Goal: Task Accomplishment & Management: Use online tool/utility

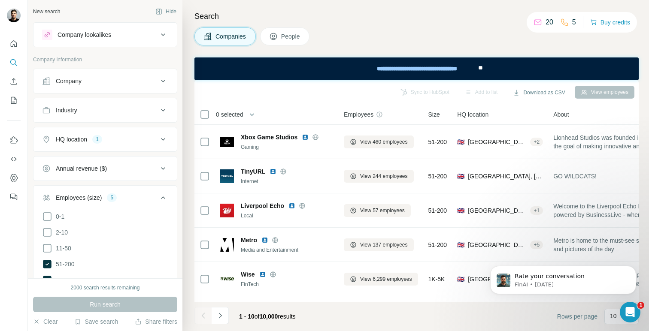
click at [122, 83] on div "Company" at bounding box center [100, 81] width 116 height 9
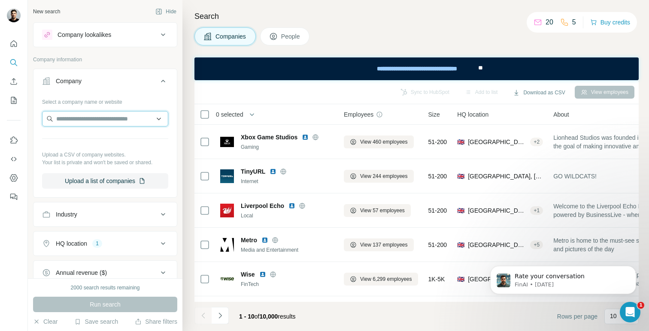
click at [115, 120] on input "text" at bounding box center [105, 118] width 126 height 15
paste input "*******"
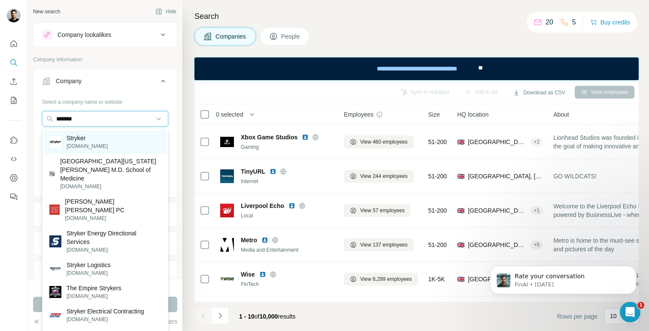
type input "*******"
click at [118, 143] on div "Stryker stryker.com" at bounding box center [105, 141] width 122 height 23
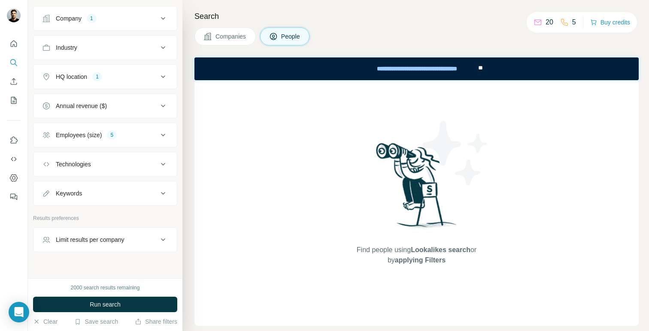
scroll to position [197, 0]
click at [164, 81] on button "HQ location 1" at bounding box center [104, 76] width 143 height 21
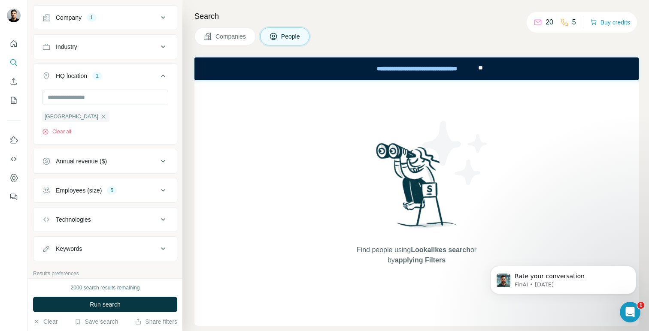
scroll to position [0, 0]
click at [102, 116] on icon "button" at bounding box center [104, 117] width 4 height 4
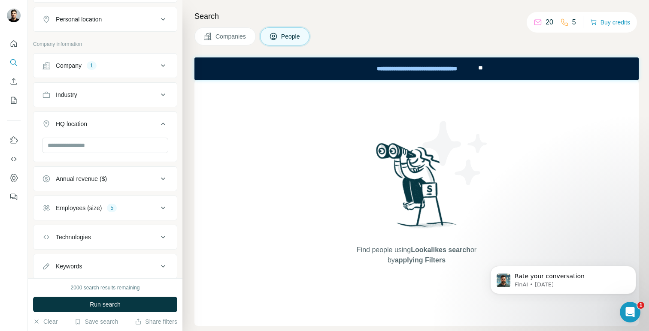
scroll to position [149, 0]
click at [121, 305] on span "Run search" at bounding box center [105, 304] width 31 height 9
click at [230, 42] on button "Companies" at bounding box center [224, 36] width 61 height 18
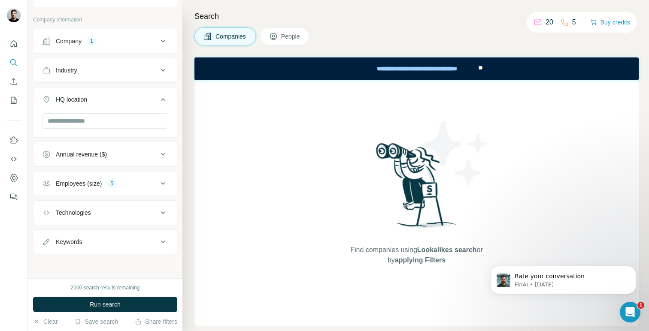
click at [124, 45] on div "Company 1" at bounding box center [100, 41] width 116 height 9
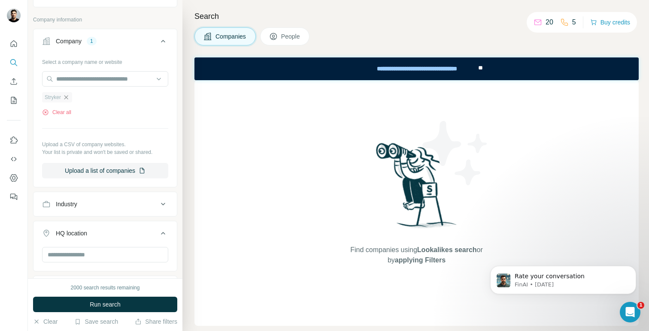
click at [67, 98] on icon "button" at bounding box center [66, 97] width 7 height 7
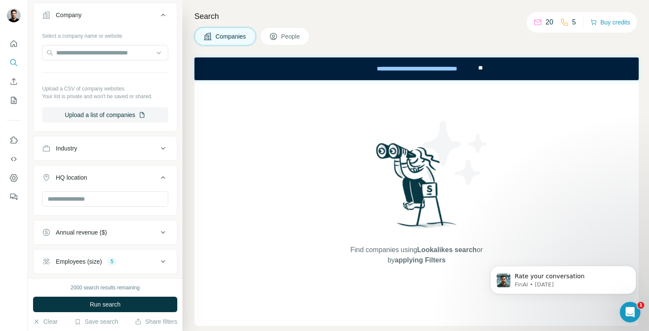
scroll to position [91, 0]
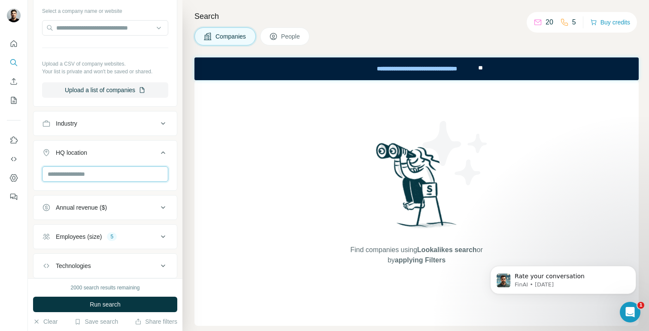
click at [101, 173] on input "text" at bounding box center [105, 174] width 126 height 15
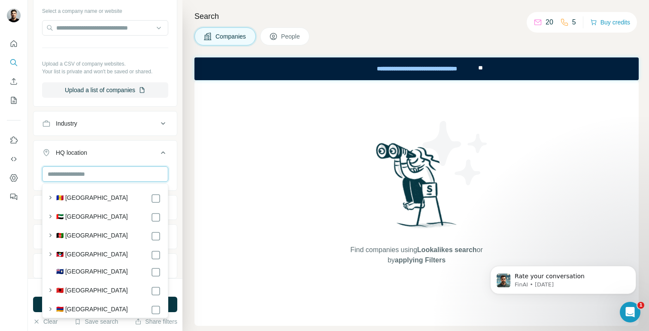
click at [111, 178] on input "text" at bounding box center [105, 174] width 126 height 15
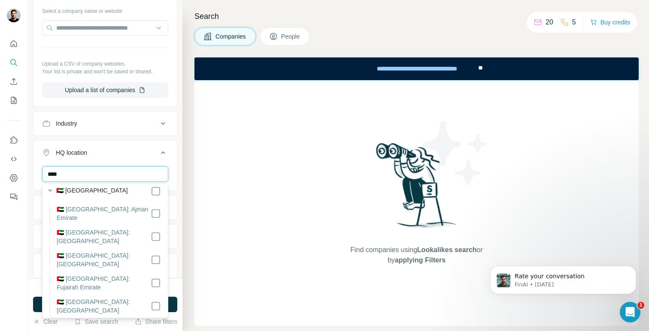
scroll to position [0, 0]
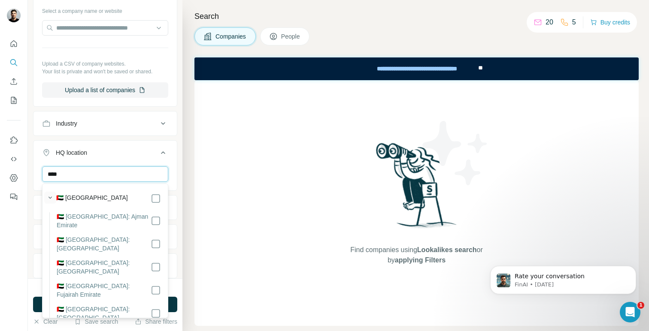
type input "****"
click at [51, 199] on icon "button" at bounding box center [50, 198] width 9 height 9
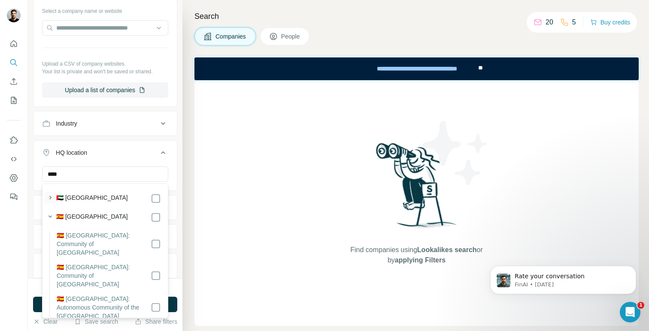
scroll to position [13, 0]
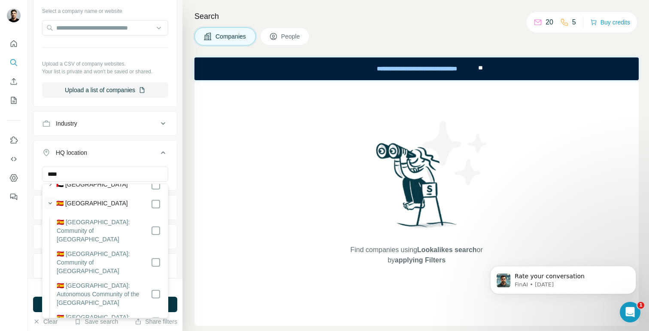
click at [51, 204] on icon "button" at bounding box center [50, 203] width 9 height 9
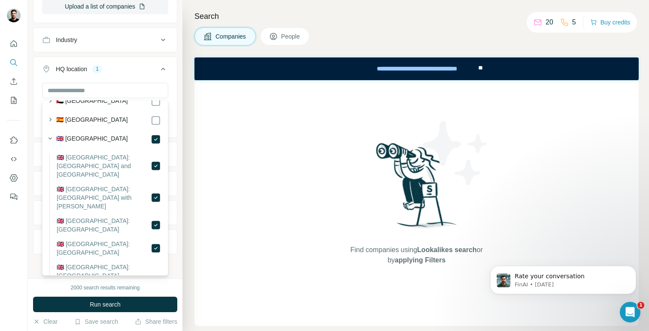
click at [164, 68] on icon at bounding box center [163, 69] width 10 height 10
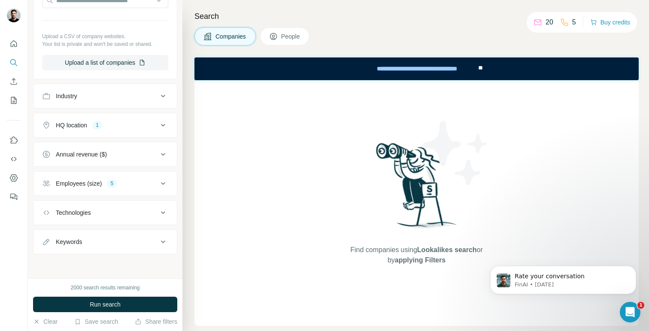
scroll to position [118, 0]
click at [133, 306] on button "Run search" at bounding box center [105, 304] width 144 height 15
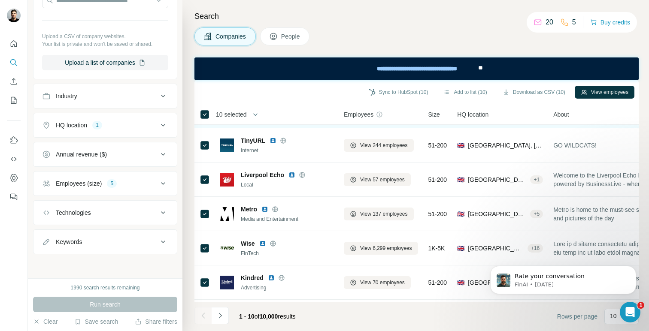
scroll to position [0, 0]
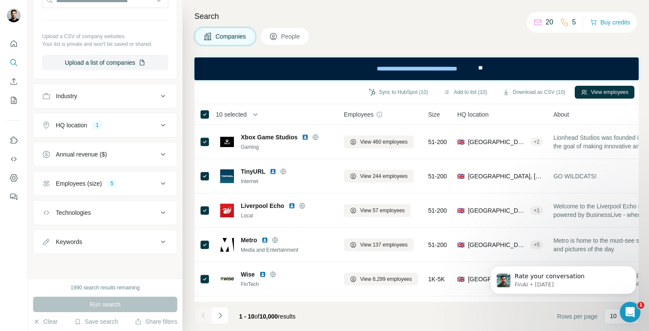
click at [161, 181] on icon at bounding box center [163, 184] width 10 height 10
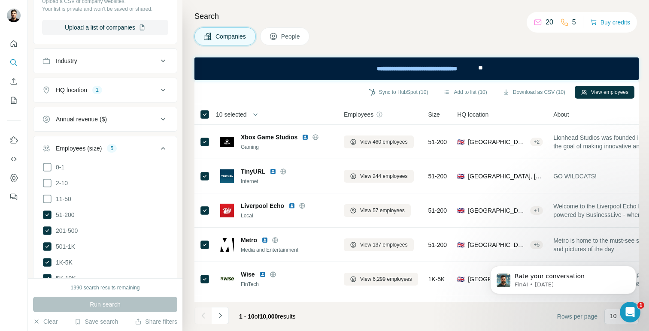
scroll to position [155, 0]
click at [47, 217] on icon at bounding box center [47, 214] width 9 height 9
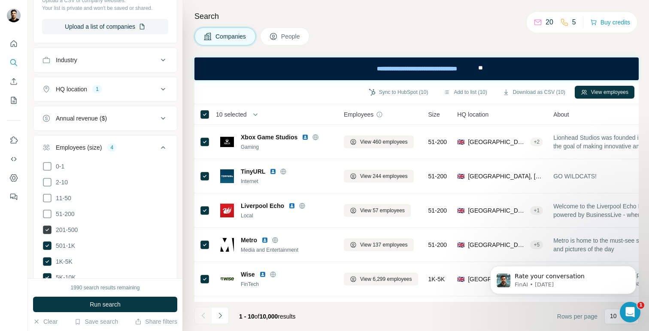
click at [49, 227] on icon at bounding box center [47, 230] width 9 height 9
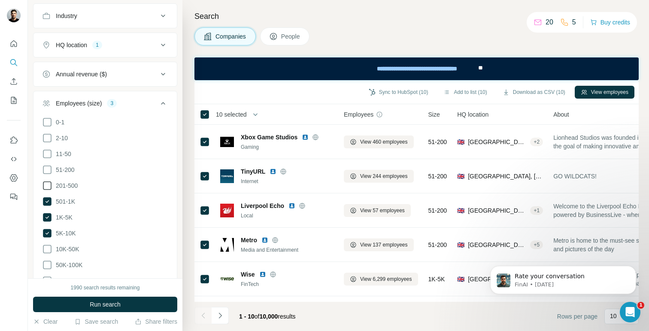
scroll to position [200, 0]
click at [76, 302] on button "Run search" at bounding box center [105, 304] width 144 height 15
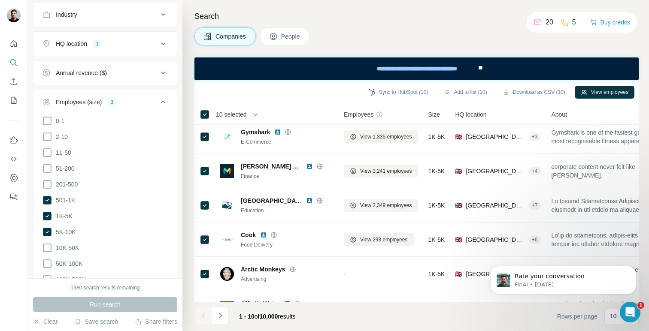
scroll to position [166, 0]
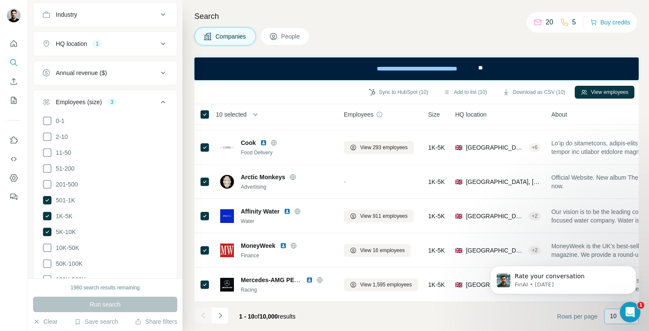
click at [613, 319] on p "10" at bounding box center [613, 316] width 7 height 9
click at [631, 270] on icon "Dismiss notification" at bounding box center [633, 268] width 5 height 5
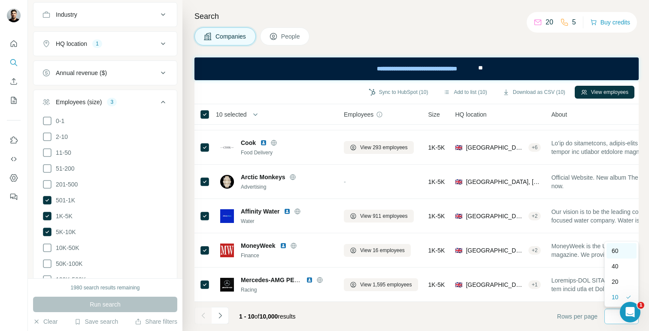
click at [619, 253] on p "60" at bounding box center [615, 251] width 7 height 9
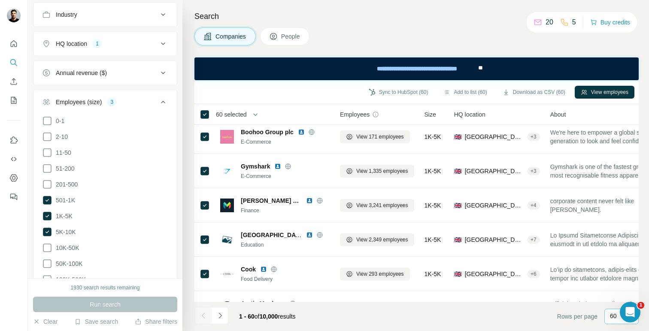
scroll to position [0, 4]
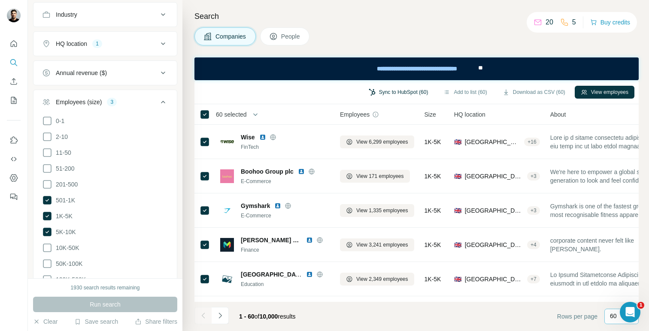
click at [394, 91] on button "Sync to HubSpot (60)" at bounding box center [399, 92] width 72 height 13
click at [390, 40] on div "Companies People" at bounding box center [416, 36] width 444 height 18
click at [379, 91] on button "Sync to HubSpot (60)" at bounding box center [399, 92] width 72 height 13
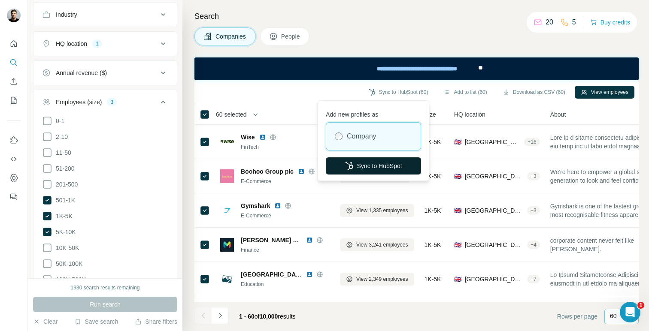
click at [371, 167] on button "Sync to HubSpot" at bounding box center [373, 166] width 95 height 17
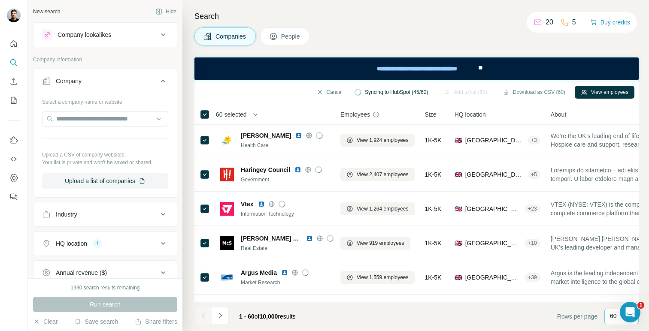
scroll to position [1883, 3]
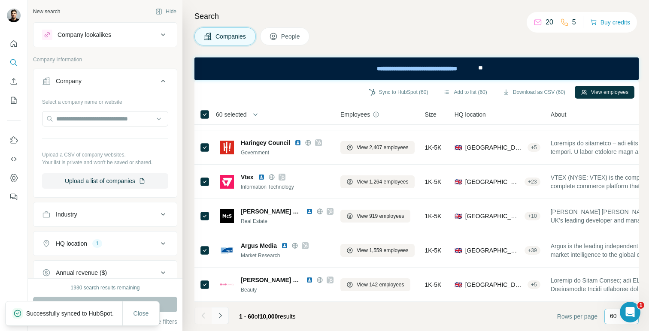
click at [222, 319] on icon "Navigate to next page" at bounding box center [220, 316] width 9 height 9
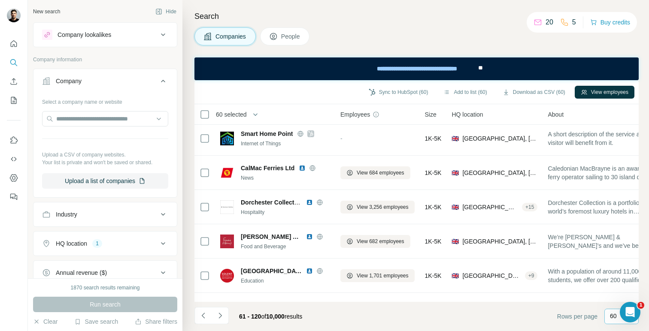
scroll to position [1440, 3]
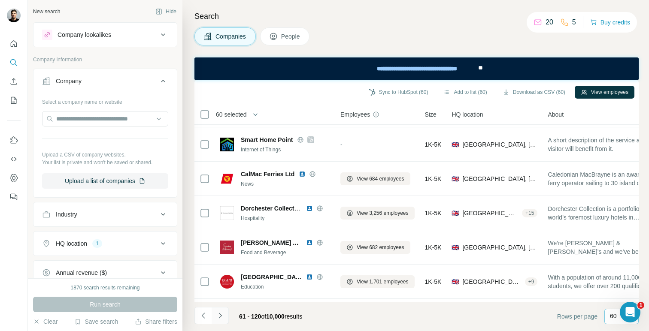
click at [218, 320] on button "Navigate to next page" at bounding box center [220, 315] width 17 height 17
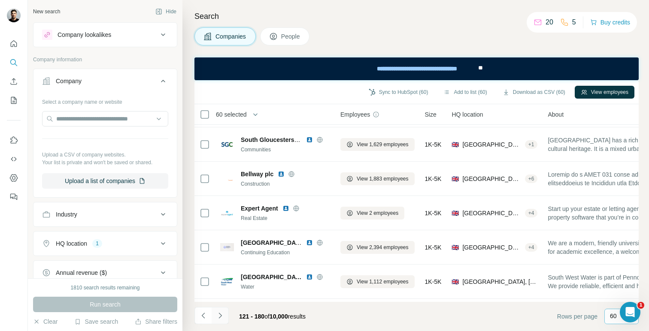
click at [218, 317] on icon "Navigate to next page" at bounding box center [220, 316] width 9 height 9
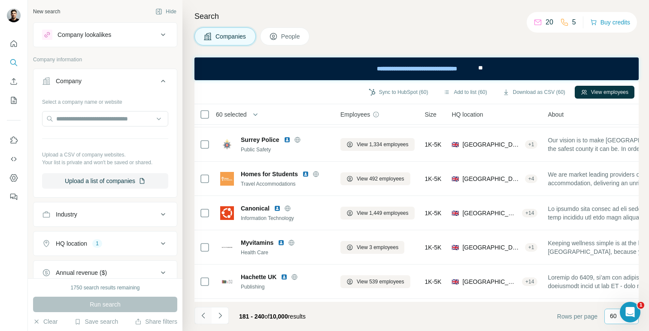
click at [204, 315] on icon "Navigate to previous page" at bounding box center [203, 316] width 9 height 9
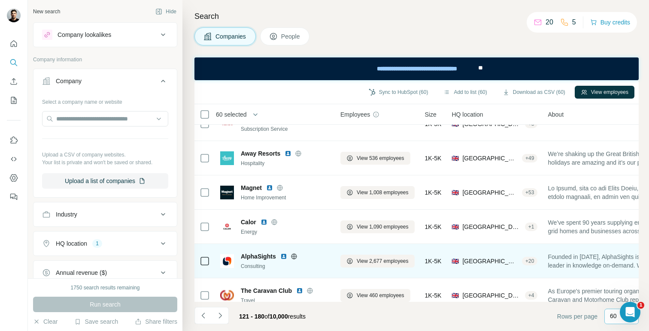
scroll to position [837, 3]
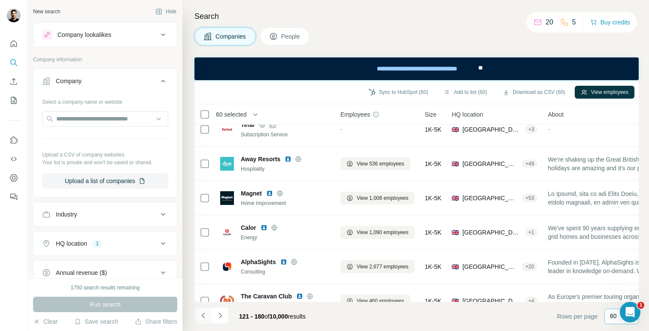
click at [203, 321] on button "Navigate to previous page" at bounding box center [202, 315] width 17 height 17
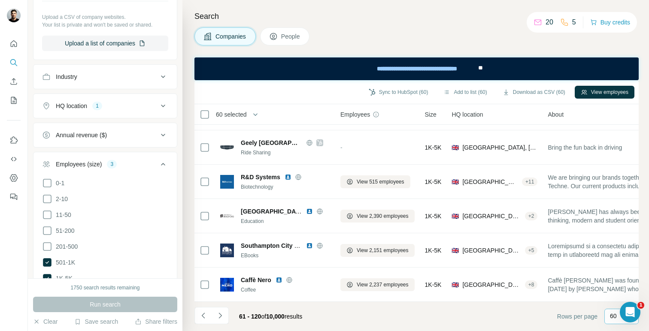
scroll to position [115, 0]
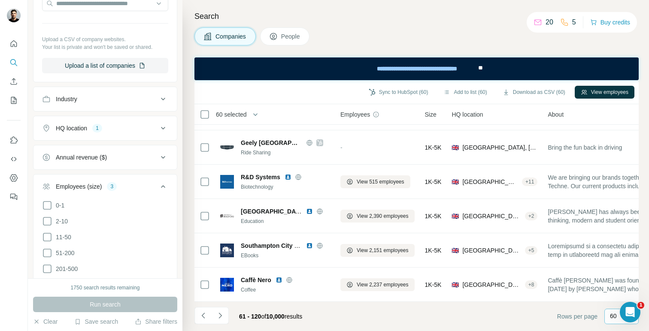
click at [114, 126] on div "HQ location 1" at bounding box center [100, 128] width 116 height 9
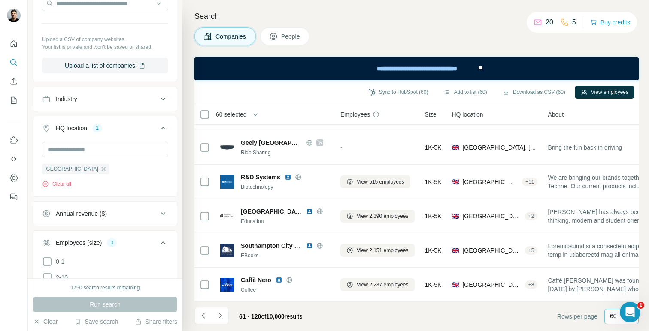
click at [162, 125] on icon at bounding box center [163, 128] width 10 height 10
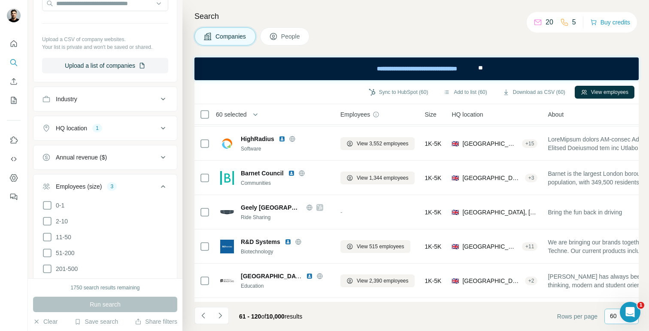
scroll to position [1883, 3]
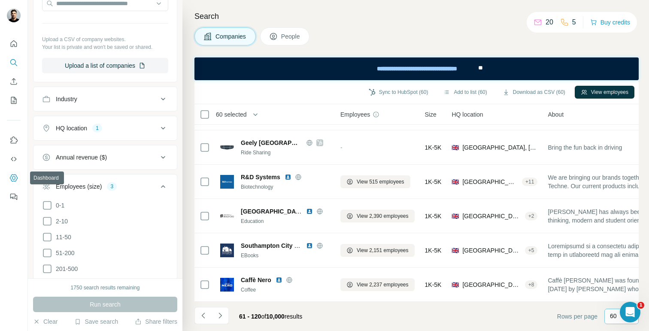
click at [16, 175] on icon "Dashboard" at bounding box center [13, 178] width 9 height 9
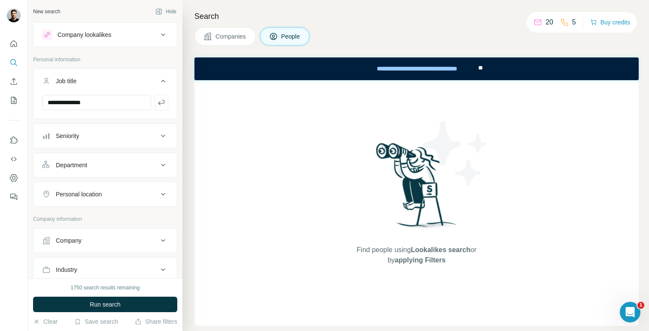
type input "**********"
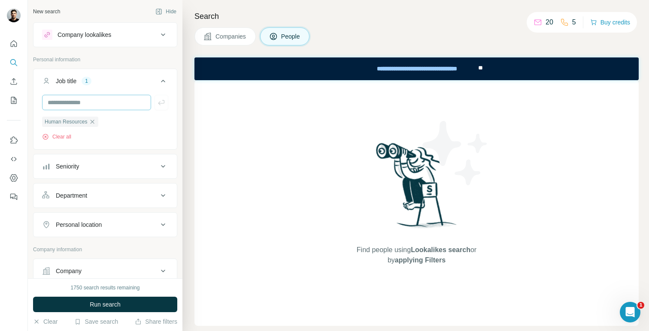
click at [122, 103] on input "text" at bounding box center [96, 102] width 109 height 15
type input "**"
click at [110, 105] on input "text" at bounding box center [96, 102] width 109 height 15
type input "***"
type input "*"
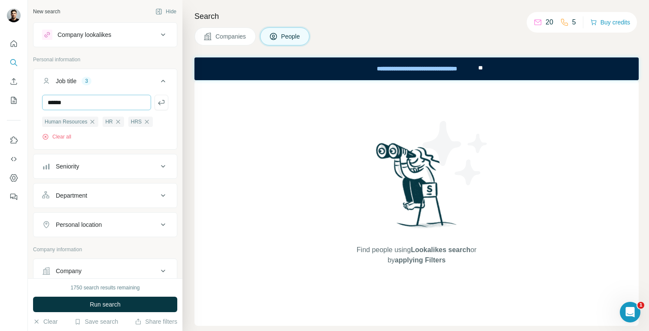
click at [46, 104] on input "******" at bounding box center [96, 102] width 109 height 15
click at [91, 103] on input "**********" at bounding box center [96, 102] width 109 height 15
click at [112, 104] on input "**********" at bounding box center [96, 102] width 109 height 15
click at [111, 105] on input "**********" at bounding box center [96, 102] width 109 height 15
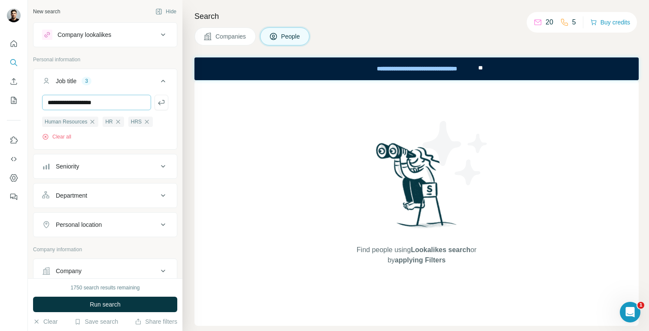
click at [112, 103] on input "**********" at bounding box center [96, 102] width 109 height 15
type input "**********"
click at [164, 100] on icon "button" at bounding box center [161, 102] width 9 height 9
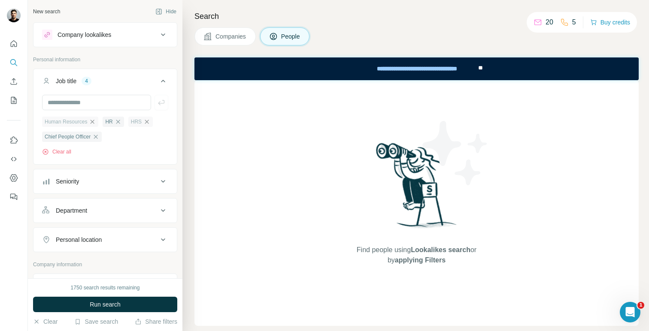
click at [146, 122] on icon "button" at bounding box center [146, 121] width 7 height 7
click at [118, 121] on icon "button" at bounding box center [118, 122] width 4 height 4
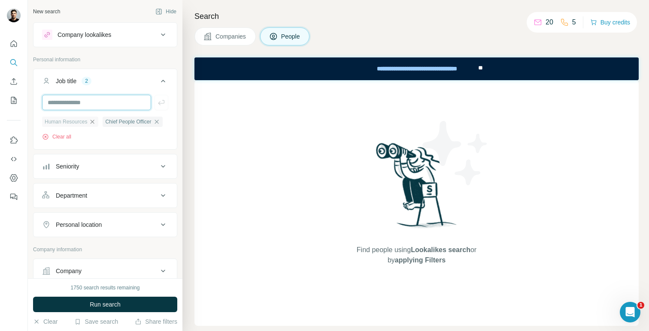
click at [104, 104] on input "text" at bounding box center [96, 102] width 109 height 15
type input "**********"
click at [159, 100] on icon "button" at bounding box center [161, 102] width 9 height 9
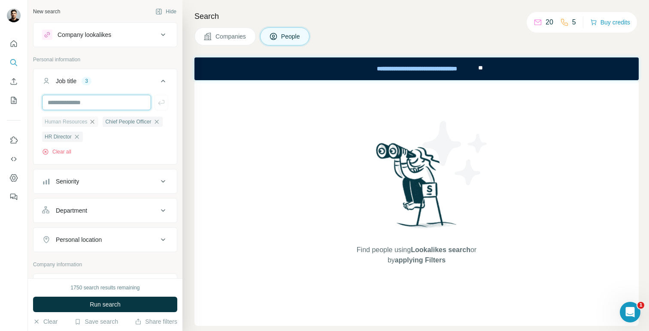
click at [97, 106] on input "text" at bounding box center [96, 102] width 109 height 15
drag, startPoint x: 38, startPoint y: 120, endPoint x: 88, endPoint y: 123, distance: 50.3
click at [88, 123] on div "Human Resources Chief People Officer HR Director Clear all" at bounding box center [104, 129] width 143 height 68
copy span "Human Resources"
click at [96, 123] on icon "button" at bounding box center [92, 121] width 7 height 7
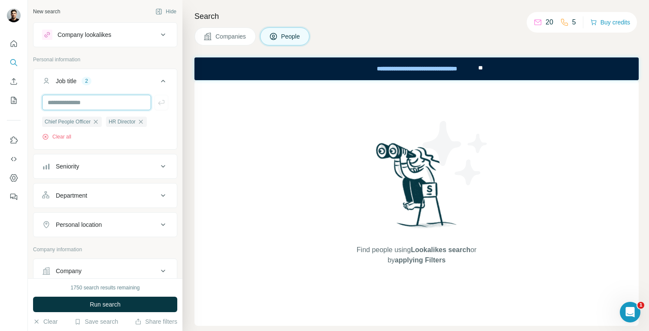
click at [96, 102] on input "text" at bounding box center [96, 102] width 109 height 15
paste input "**********"
click at [109, 105] on input "**********" at bounding box center [96, 102] width 109 height 15
click at [133, 105] on input "**********" at bounding box center [96, 102] width 109 height 15
type input "**********"
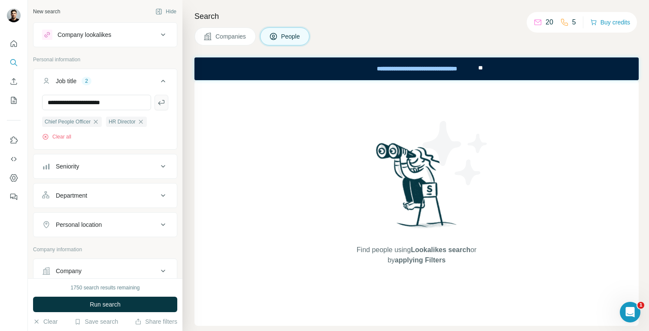
click at [161, 105] on icon "button" at bounding box center [161, 102] width 9 height 9
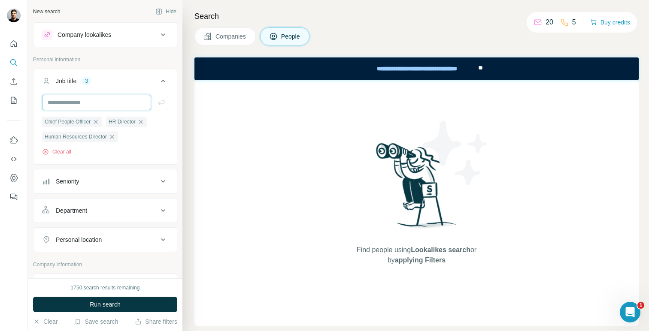
click at [134, 106] on input "text" at bounding box center [96, 102] width 109 height 15
click at [55, 105] on input "**********" at bounding box center [96, 102] width 109 height 15
click at [100, 98] on input "**********" at bounding box center [96, 102] width 109 height 15
click at [109, 103] on input "**********" at bounding box center [96, 102] width 109 height 15
type input "**********"
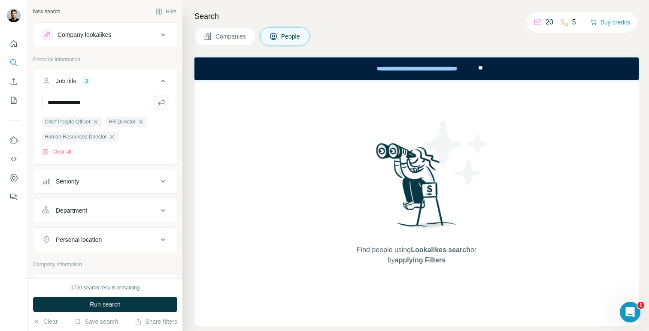
click at [164, 106] on icon "button" at bounding box center [161, 102] width 9 height 9
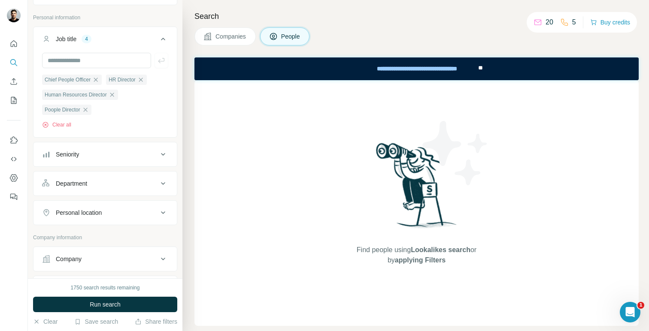
scroll to position [45, 0]
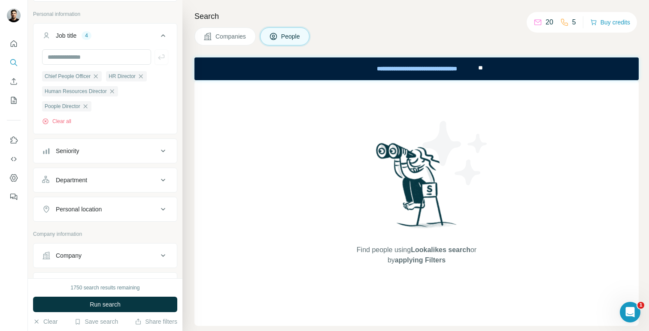
click at [122, 161] on button "Seniority" at bounding box center [104, 151] width 143 height 21
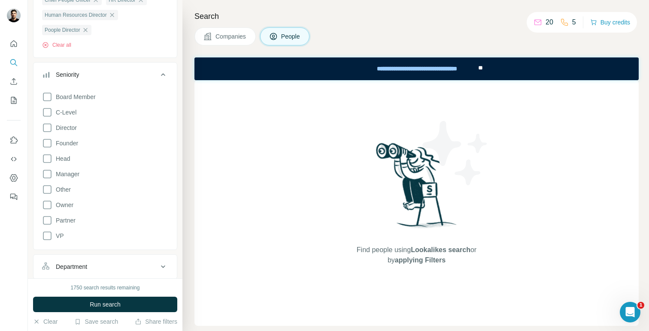
scroll to position [127, 0]
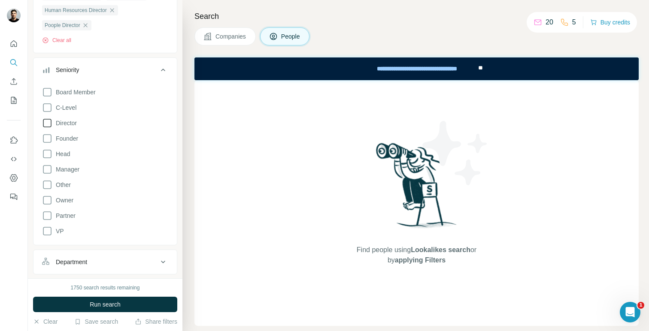
click at [48, 125] on icon at bounding box center [47, 123] width 10 height 10
click at [46, 95] on icon at bounding box center [47, 92] width 10 height 10
click at [46, 95] on icon at bounding box center [47, 92] width 9 height 9
click at [49, 121] on icon at bounding box center [47, 123] width 9 height 9
click at [160, 73] on icon at bounding box center [163, 70] width 10 height 10
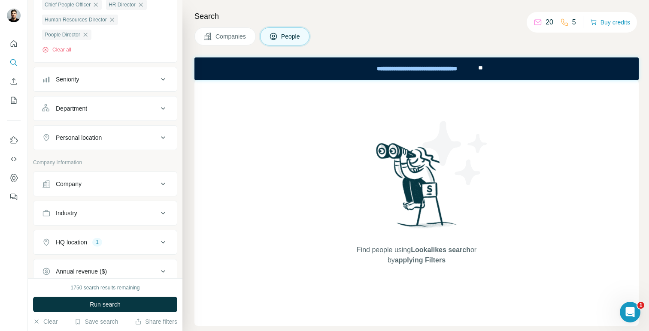
scroll to position [114, 0]
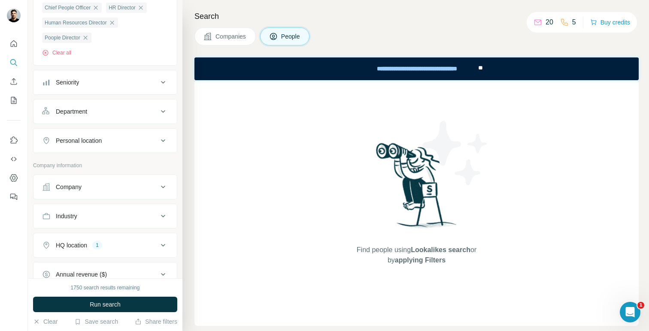
click at [139, 118] on button "Department" at bounding box center [104, 111] width 143 height 21
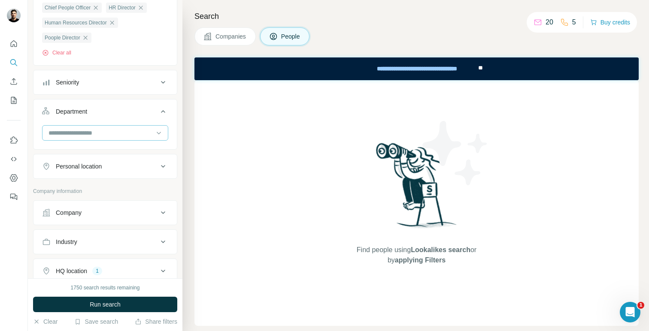
click at [136, 132] on input at bounding box center [101, 132] width 106 height 9
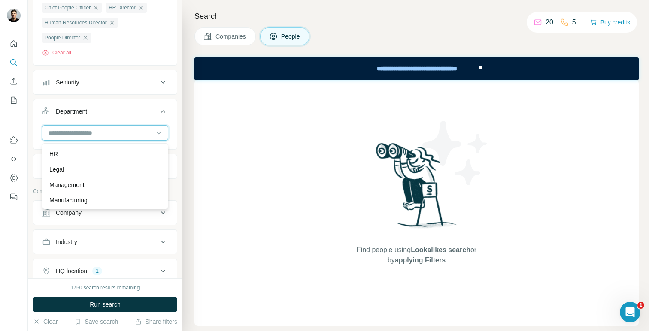
scroll to position [139, 0]
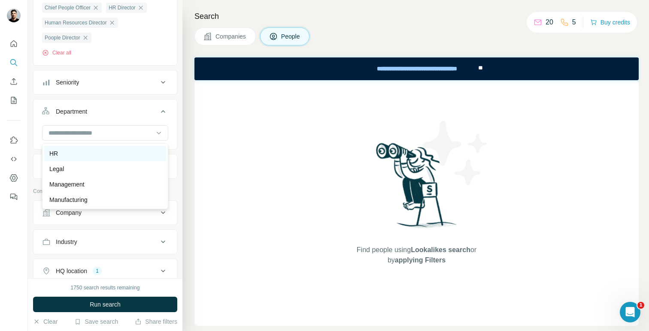
click at [124, 154] on div "HR" at bounding box center [105, 153] width 112 height 9
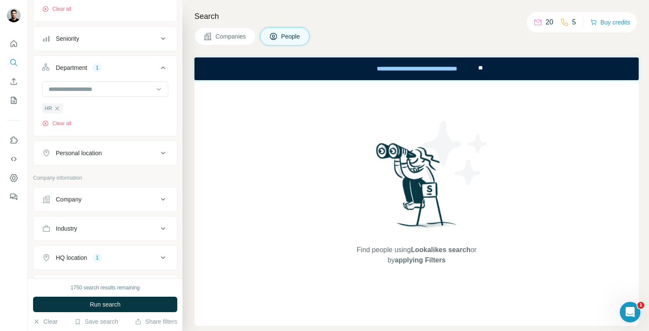
scroll to position [162, 0]
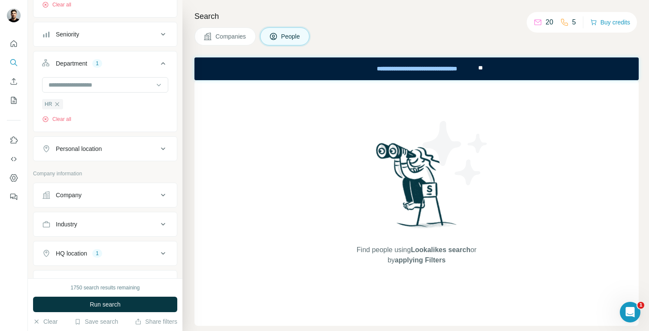
click at [124, 153] on div "Personal location" at bounding box center [100, 149] width 116 height 9
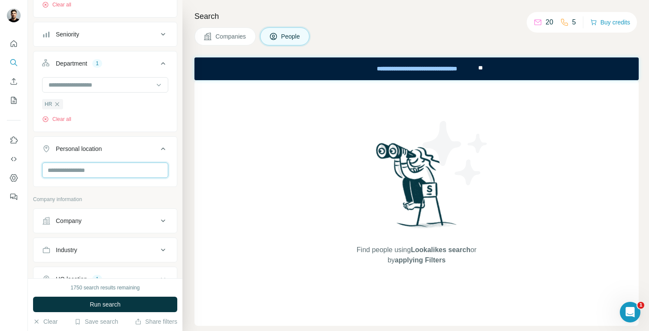
click at [140, 174] on input "text" at bounding box center [105, 170] width 126 height 15
click at [164, 150] on icon at bounding box center [163, 149] width 4 height 3
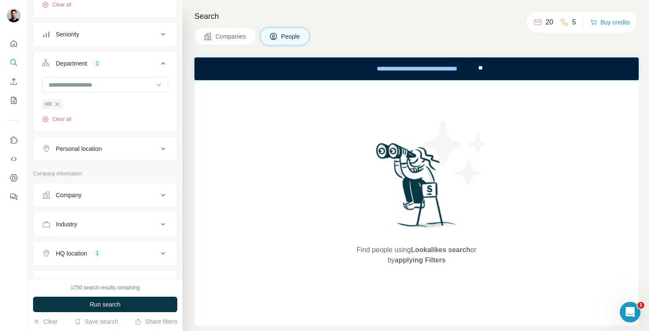
click at [164, 151] on icon at bounding box center [163, 149] width 10 height 10
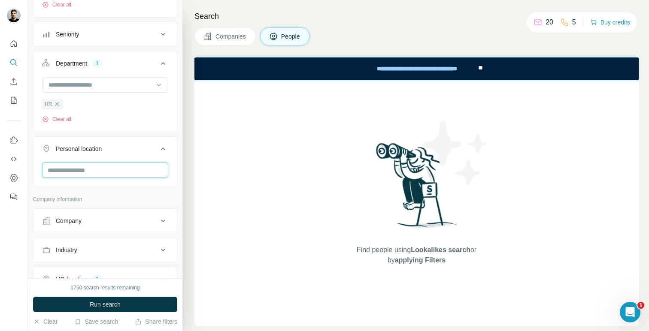
click at [155, 175] on input "text" at bounding box center [105, 170] width 126 height 15
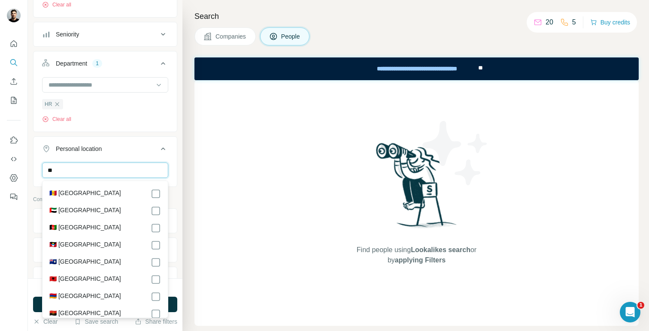
type input "*"
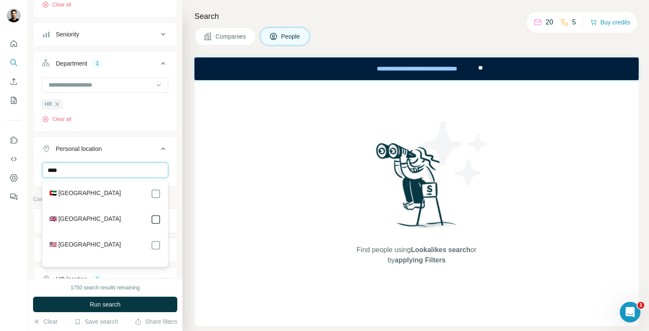
type input "****"
click at [203, 188] on div "Find people using Lookalikes search or by applying Filters" at bounding box center [416, 203] width 444 height 246
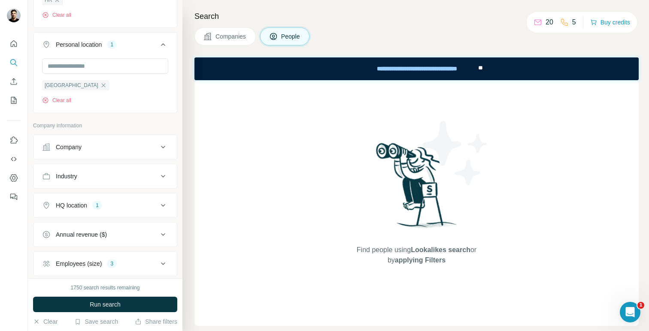
scroll to position [268, 0]
click at [155, 133] on div "Company information" at bounding box center [105, 127] width 144 height 13
click at [155, 148] on div "Company" at bounding box center [100, 146] width 116 height 9
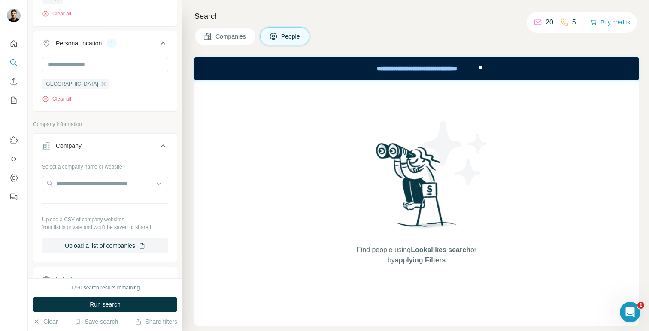
click at [186, 132] on div "Search Companies People Find people using Lookalikes search or by applying Filt…" at bounding box center [415, 165] width 467 height 331
click at [162, 145] on icon at bounding box center [163, 146] width 10 height 10
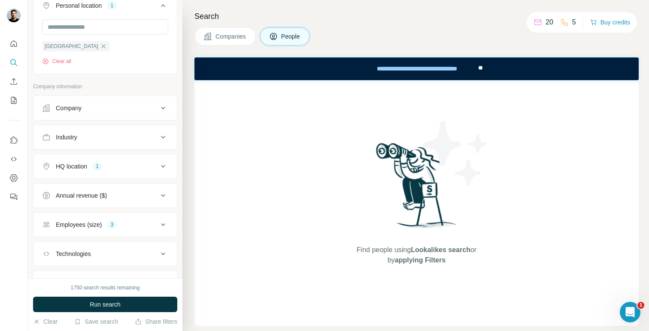
scroll to position [309, 0]
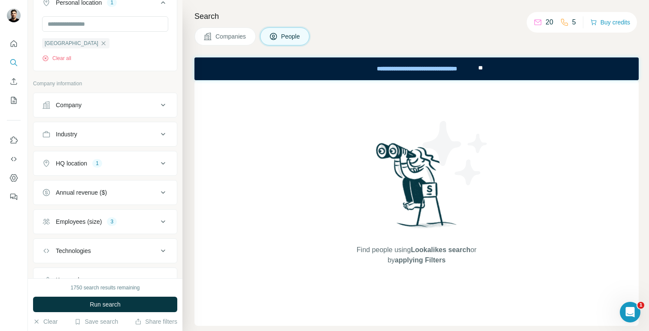
click at [166, 168] on icon at bounding box center [163, 163] width 10 height 10
click at [100, 205] on icon "button" at bounding box center [103, 204] width 7 height 7
click at [164, 163] on icon at bounding box center [163, 163] width 10 height 10
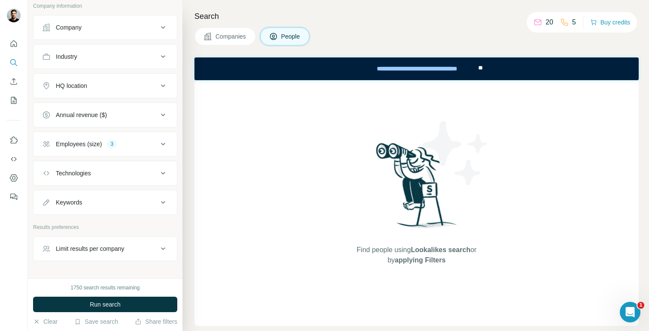
scroll to position [397, 0]
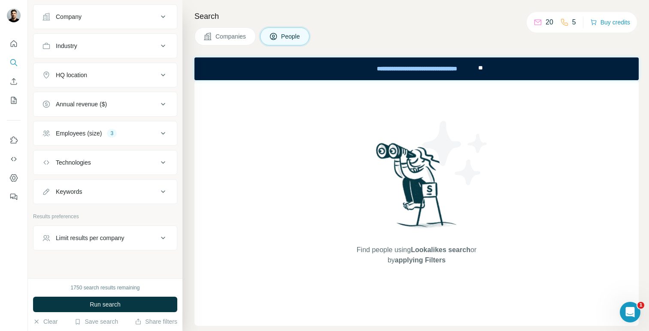
click at [162, 243] on icon at bounding box center [163, 238] width 10 height 10
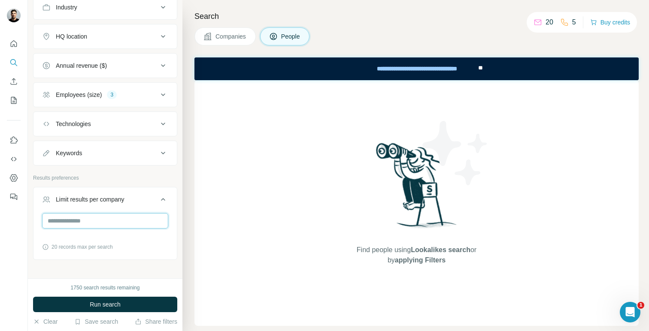
click at [143, 222] on input "number" at bounding box center [105, 220] width 126 height 15
type input "*"
drag, startPoint x: 121, startPoint y: 303, endPoint x: 156, endPoint y: 215, distance: 95.3
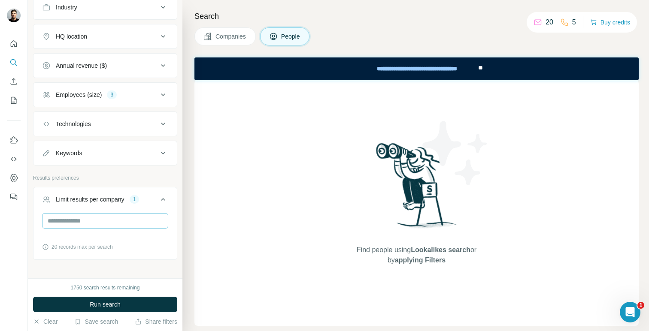
click at [156, 215] on div "New search Hide Company lookalikes Personal information Job title 4 Chief Peopl…" at bounding box center [105, 165] width 155 height 331
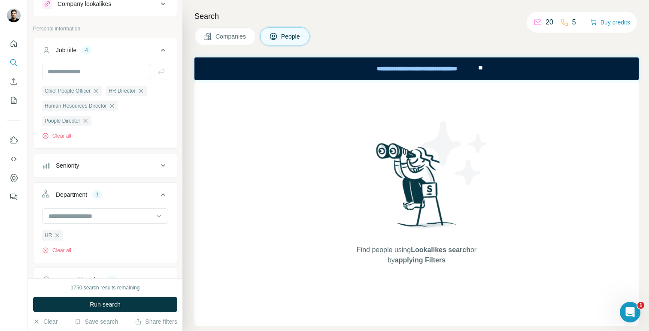
scroll to position [33, 0]
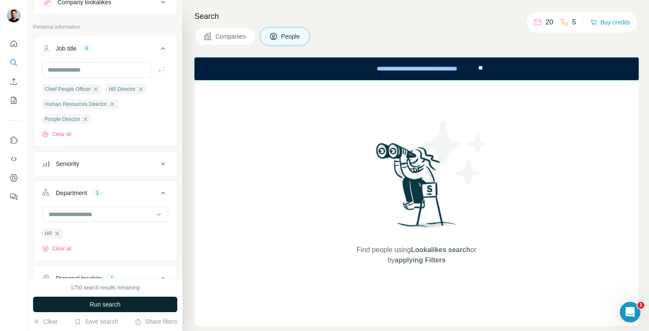
click at [143, 306] on button "Run search" at bounding box center [105, 304] width 144 height 15
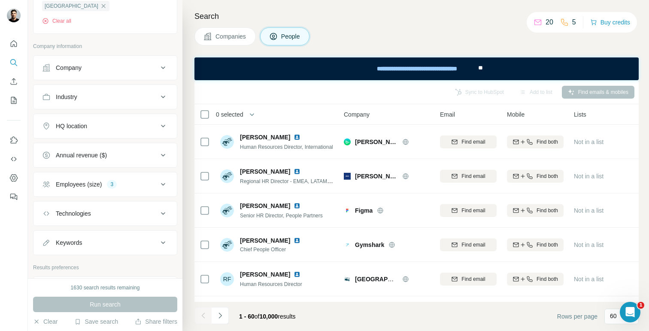
scroll to position [358, 0]
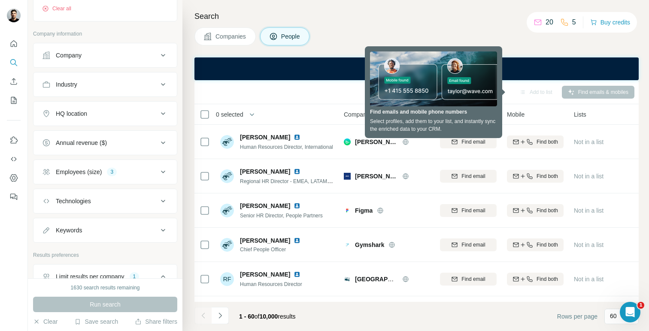
click at [464, 16] on h4 "Search" at bounding box center [416, 16] width 444 height 12
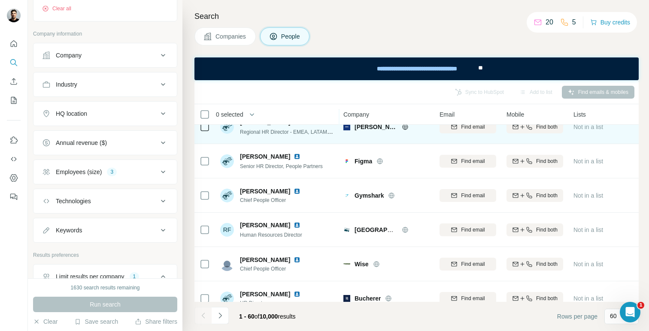
scroll to position [52, 0]
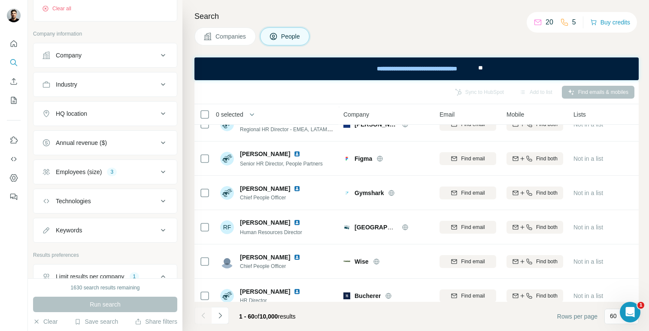
click at [153, 107] on button "HQ location" at bounding box center [104, 113] width 143 height 21
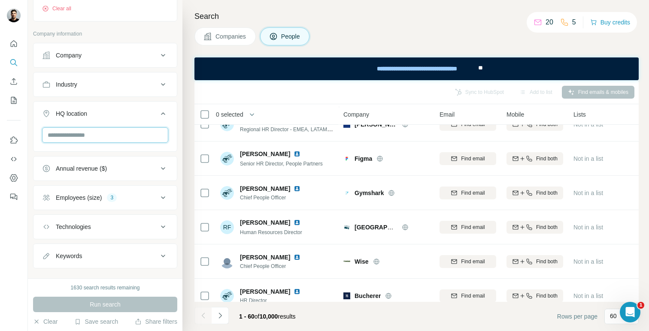
click at [127, 138] on input "text" at bounding box center [105, 134] width 126 height 15
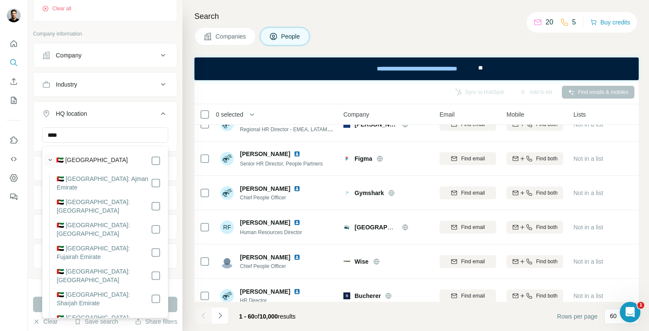
click at [52, 159] on icon "button" at bounding box center [50, 160] width 9 height 9
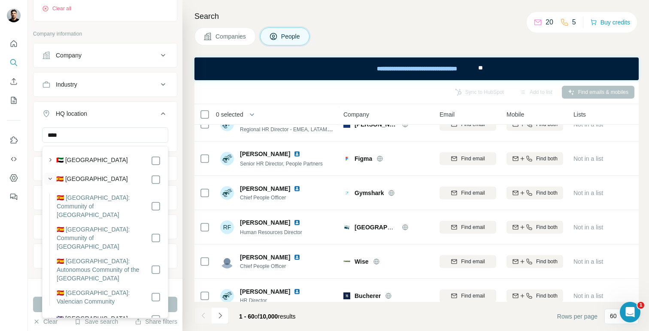
click at [51, 176] on icon "button" at bounding box center [50, 179] width 9 height 9
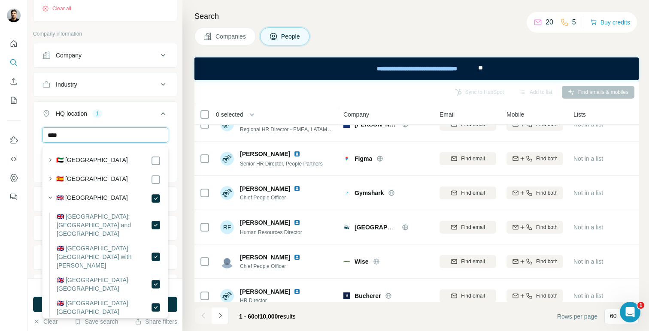
click at [148, 136] on input "****" at bounding box center [105, 134] width 126 height 15
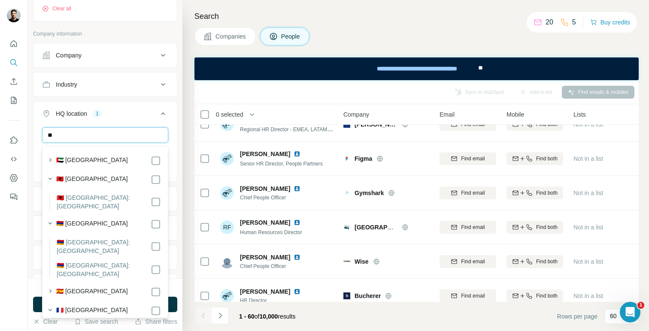
type input "*"
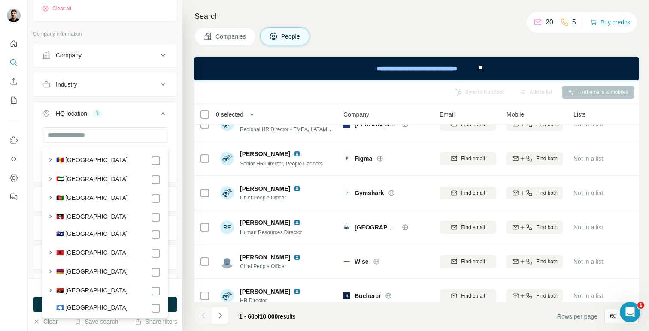
click at [131, 113] on div "HQ location 1" at bounding box center [100, 113] width 116 height 9
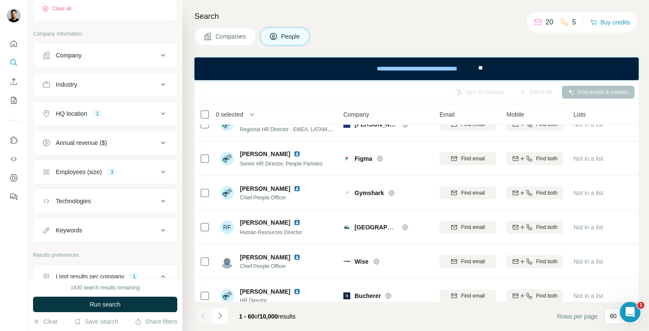
click at [159, 113] on icon at bounding box center [163, 114] width 10 height 10
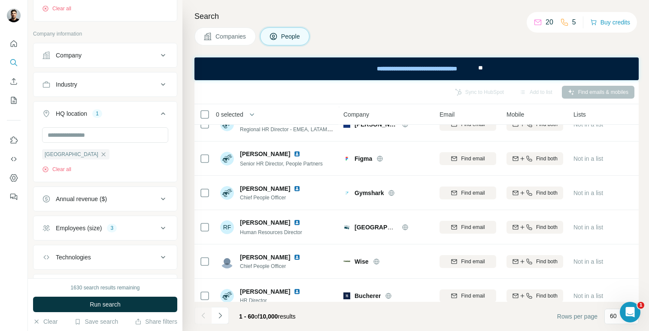
click at [159, 113] on icon at bounding box center [163, 114] width 10 height 10
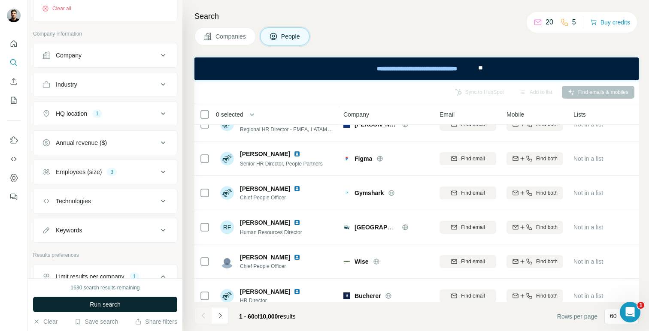
click at [148, 300] on button "Run search" at bounding box center [105, 304] width 144 height 15
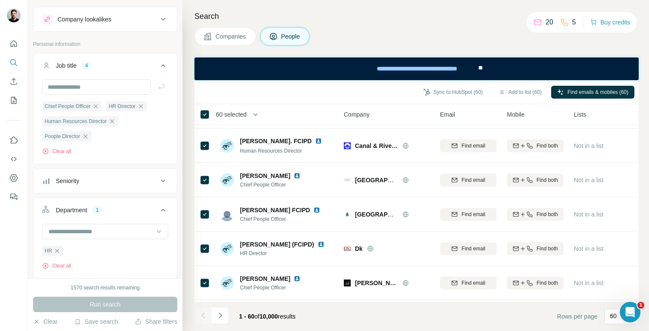
scroll to position [1883, 0]
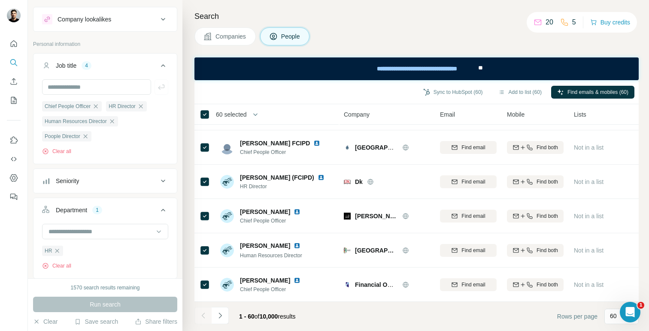
drag, startPoint x: 451, startPoint y: 91, endPoint x: 376, endPoint y: 96, distance: 74.9
click at [376, 96] on div "Sync to HubSpot (60) Add to list (60) Find emails & mobiles (60)" at bounding box center [417, 92] width 436 height 15
click at [162, 209] on icon at bounding box center [163, 210] width 10 height 10
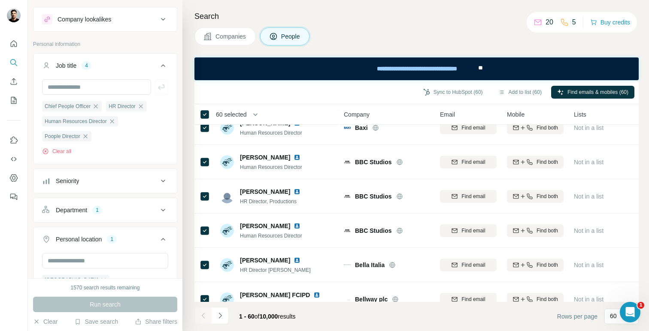
scroll to position [1564, 0]
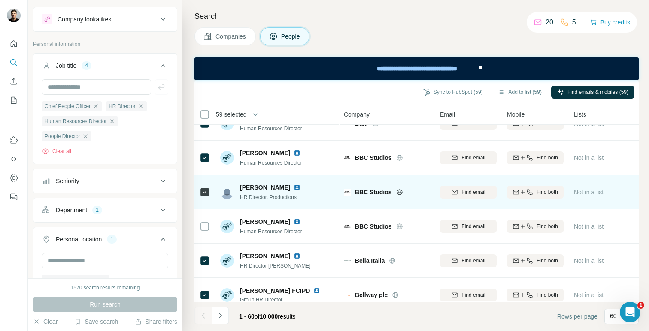
click at [203, 187] on icon at bounding box center [205, 192] width 10 height 10
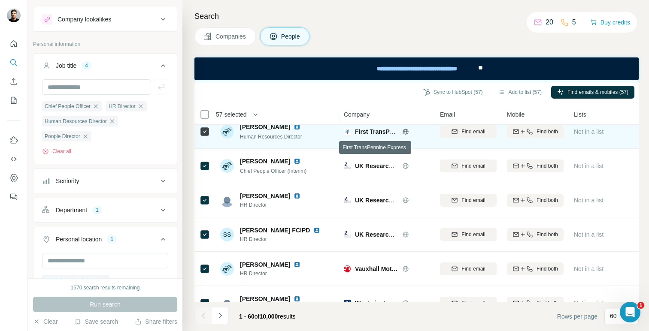
scroll to position [1089, 0]
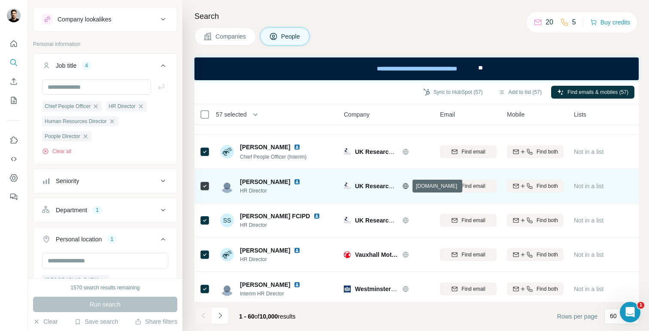
click at [406, 186] on icon at bounding box center [405, 186] width 2 height 6
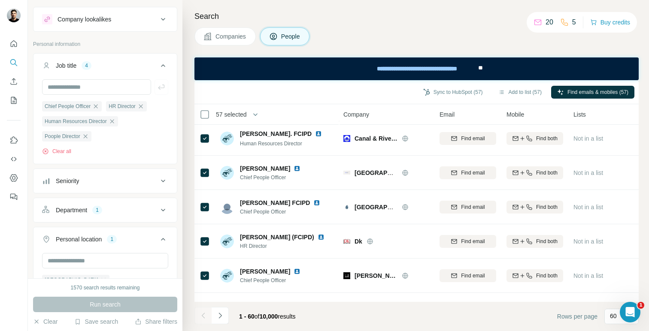
scroll to position [1883, 0]
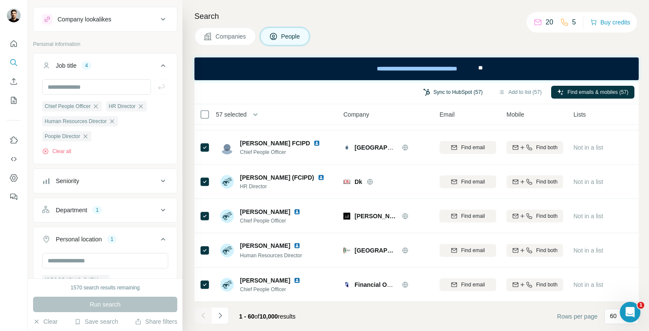
click at [455, 90] on button "Sync to HubSpot (57)" at bounding box center [453, 92] width 72 height 13
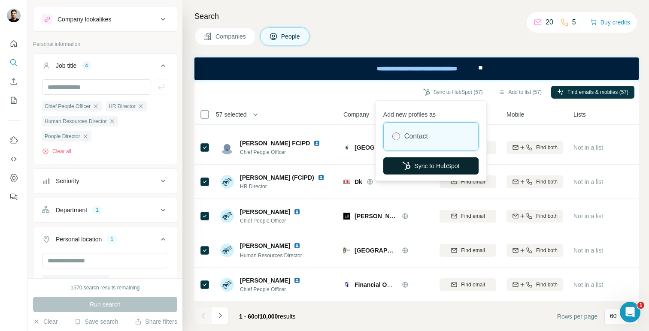
click at [426, 165] on button "Sync to HubSpot" at bounding box center [430, 166] width 95 height 17
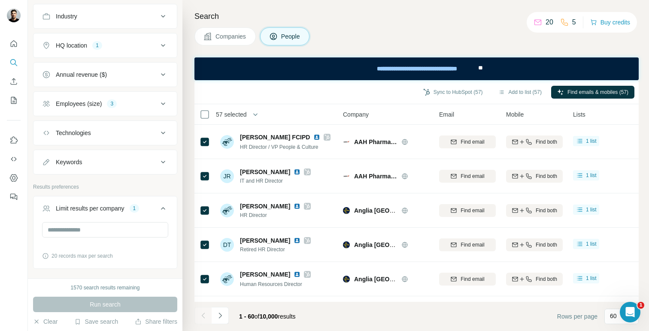
scroll to position [367, 0]
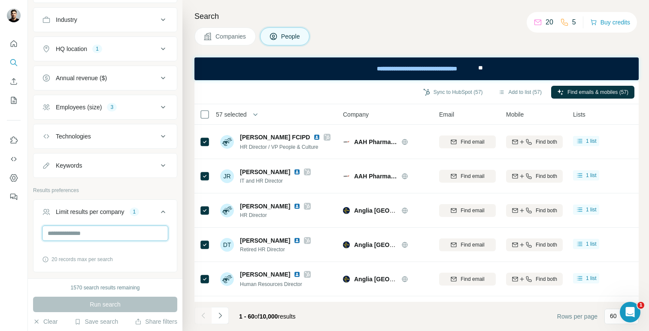
click at [142, 232] on input "*" at bounding box center [105, 233] width 126 height 15
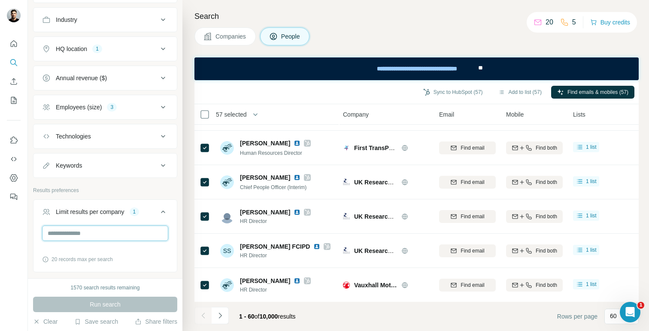
scroll to position [1073, 1]
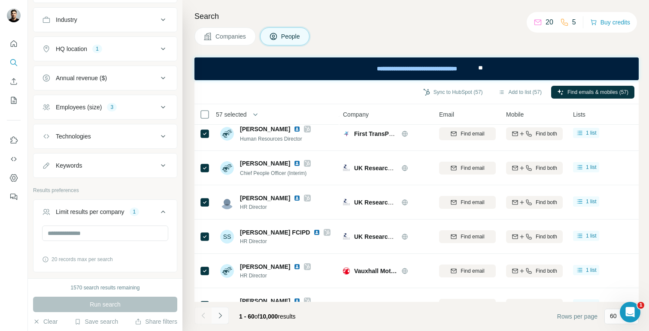
click at [218, 318] on icon "Navigate to next page" at bounding box center [219, 316] width 3 height 6
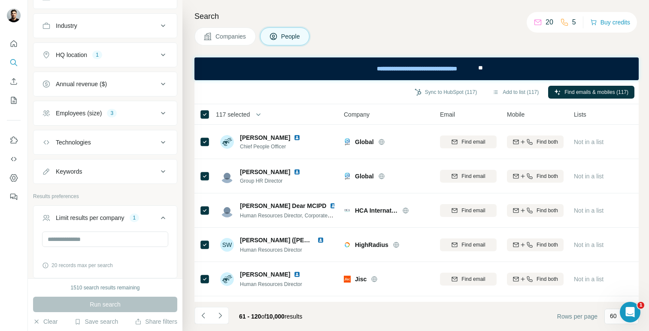
scroll to position [401, 0]
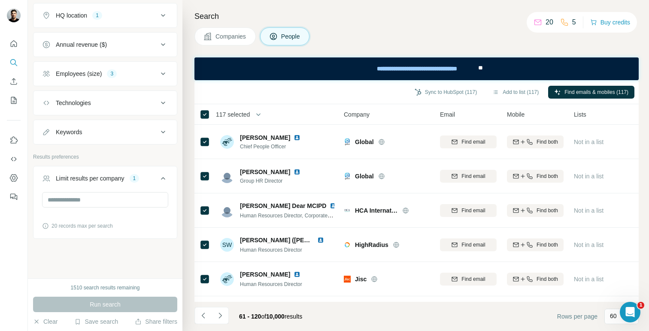
click at [116, 132] on div "Keywords" at bounding box center [100, 132] width 116 height 9
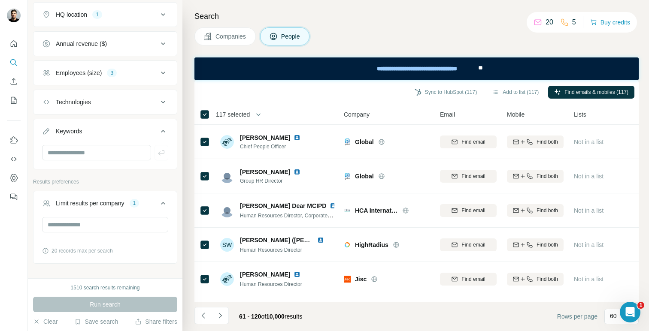
click at [161, 130] on icon at bounding box center [163, 131] width 10 height 10
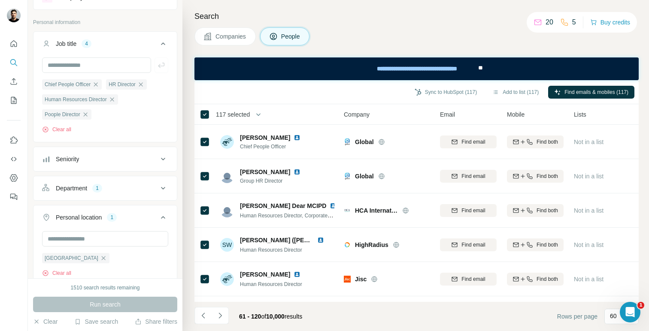
scroll to position [0, 0]
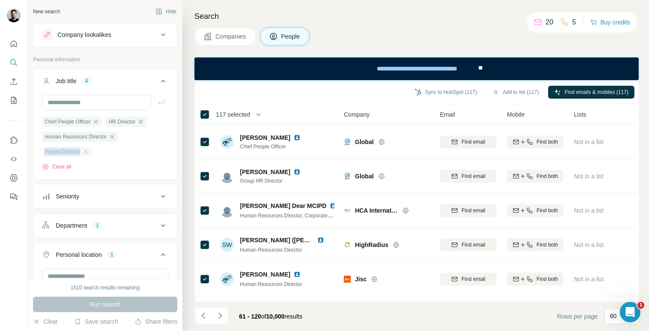
drag, startPoint x: 38, startPoint y: 151, endPoint x: 81, endPoint y: 157, distance: 43.8
click at [81, 157] on div "Chief People Officer HR Director Human Resources Director Poople Director Clear…" at bounding box center [104, 136] width 143 height 83
copy span "Poople Director"
click at [84, 101] on input "text" at bounding box center [96, 102] width 109 height 15
paste input "**********"
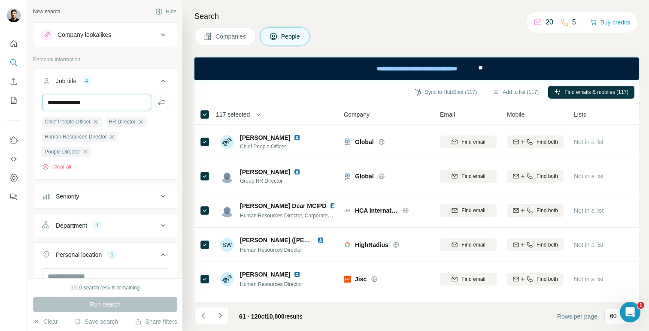
click at [54, 100] on input "**********" at bounding box center [96, 102] width 109 height 15
type input "**********"
click at [86, 152] on icon "button" at bounding box center [85, 152] width 4 height 4
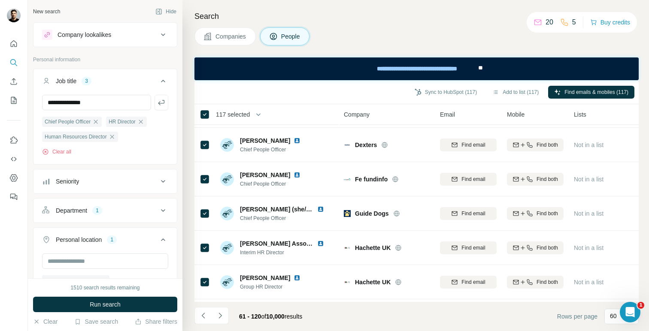
scroll to position [948, 0]
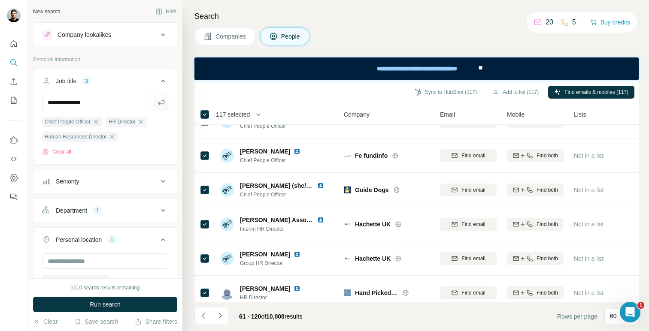
click at [156, 101] on button "button" at bounding box center [162, 102] width 14 height 15
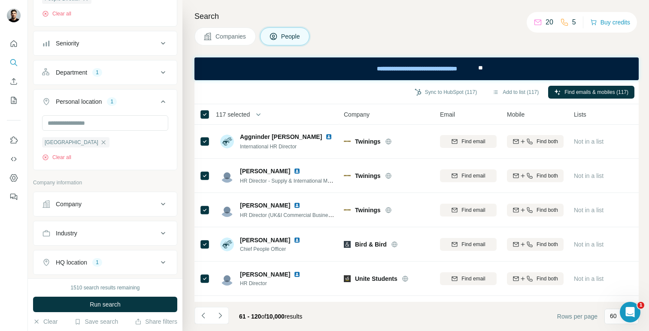
scroll to position [1883, 0]
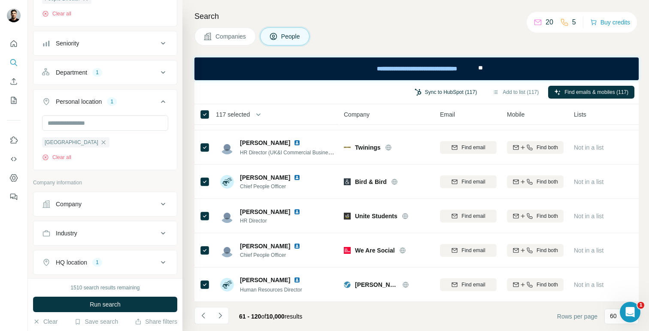
click at [426, 91] on button "Sync to HubSpot (117)" at bounding box center [446, 92] width 74 height 13
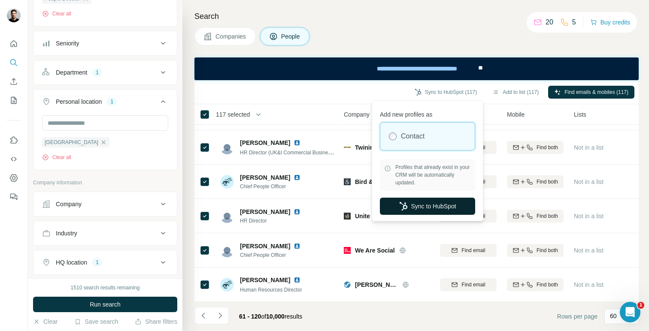
click at [408, 204] on button "Sync to HubSpot" at bounding box center [427, 206] width 95 height 17
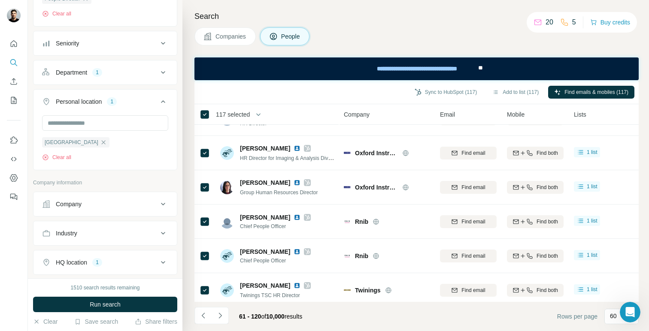
scroll to position [1634, 0]
